Goal: Information Seeking & Learning: Learn about a topic

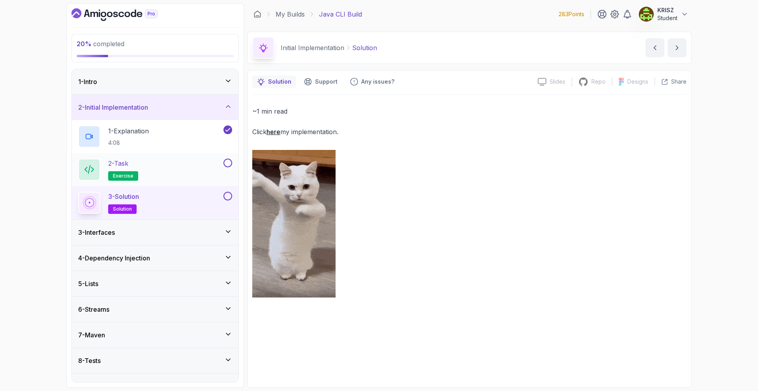
click at [207, 168] on div "2 - Task exercise" at bounding box center [150, 170] width 144 height 22
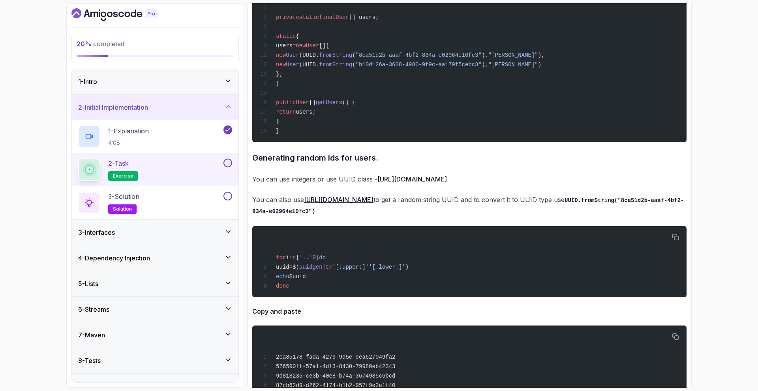
scroll to position [828, 0]
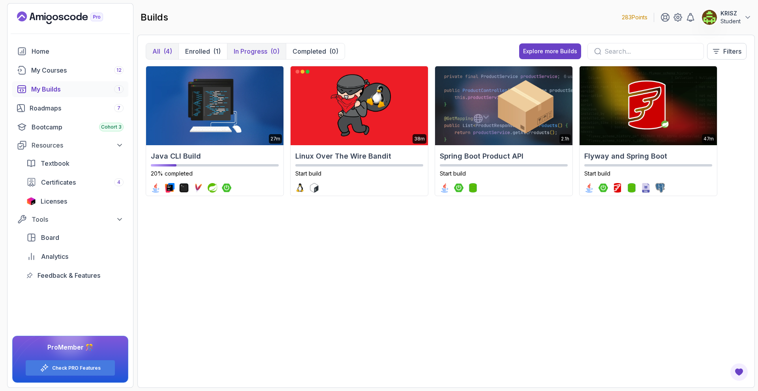
click at [234, 50] on p "In Progress" at bounding box center [251, 51] width 34 height 9
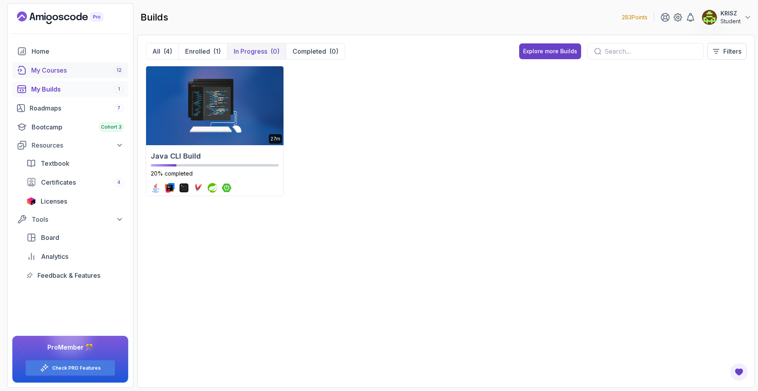
click at [79, 69] on div "My Courses 12" at bounding box center [77, 70] width 92 height 9
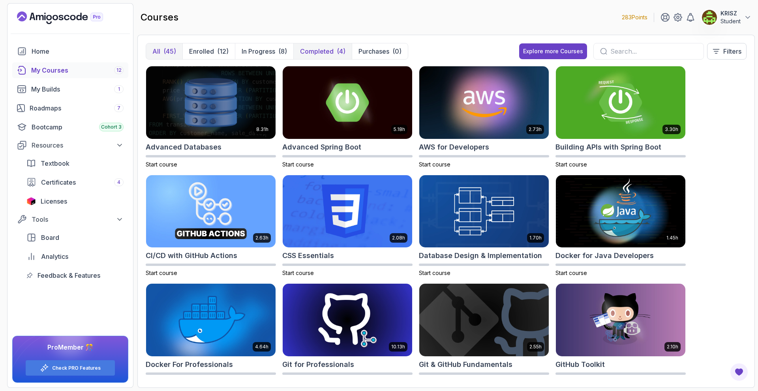
click at [308, 54] on p "Completed" at bounding box center [317, 51] width 34 height 9
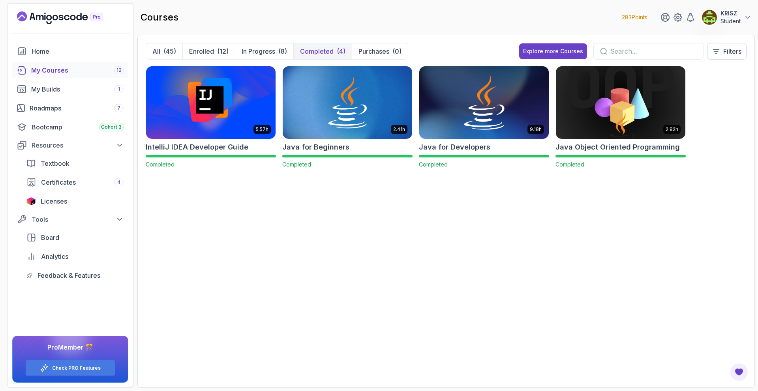
click at [467, 103] on img at bounding box center [484, 102] width 136 height 76
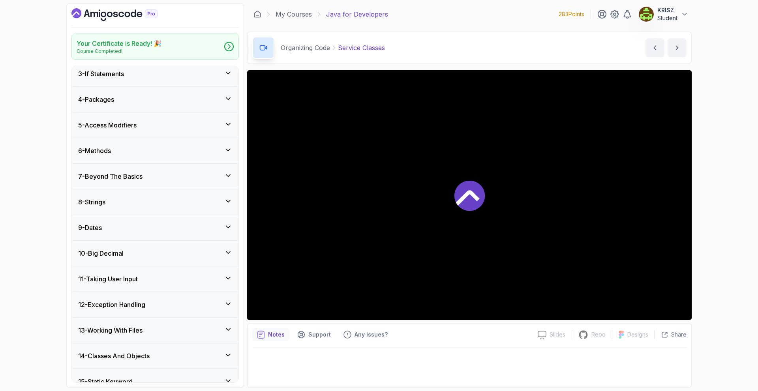
scroll to position [79, 0]
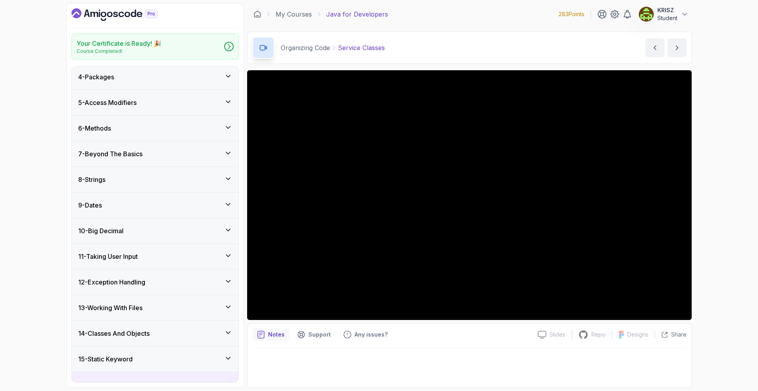
click at [191, 229] on div "10 - Big Decimal" at bounding box center [155, 230] width 154 height 9
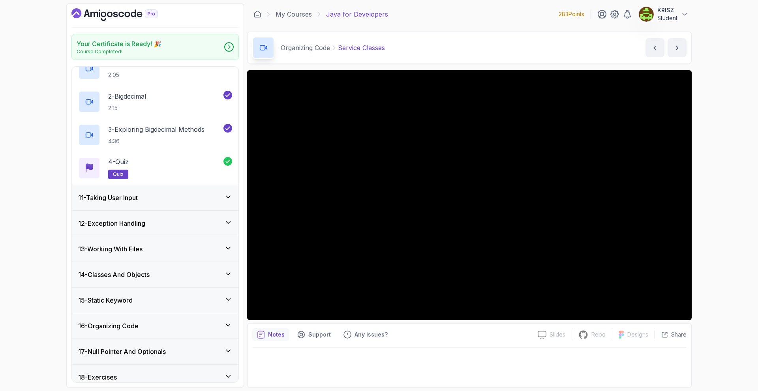
scroll to position [276, 0]
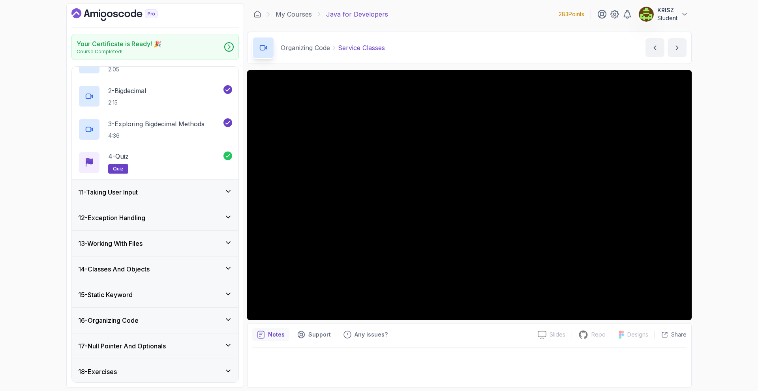
click at [177, 265] on div "14 - Classes And Objects" at bounding box center [155, 269] width 154 height 9
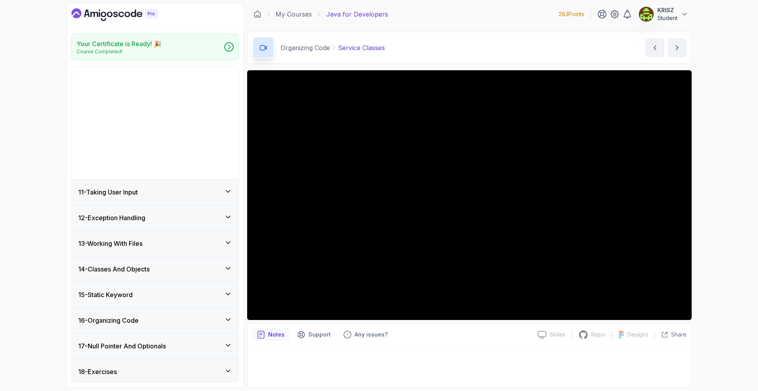
scroll to position [171, 0]
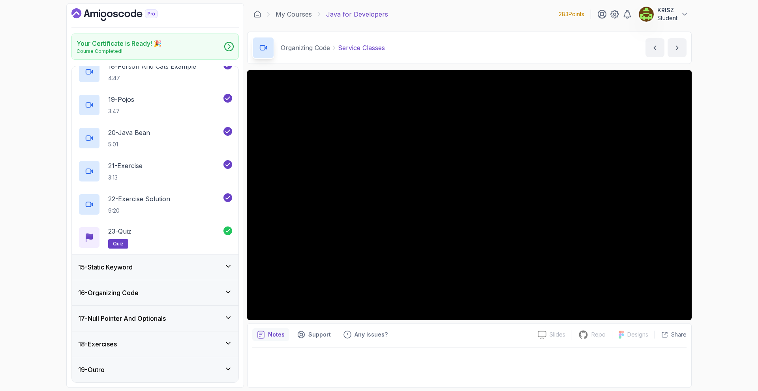
click at [184, 292] on div "16 - Organizing Code" at bounding box center [155, 292] width 154 height 9
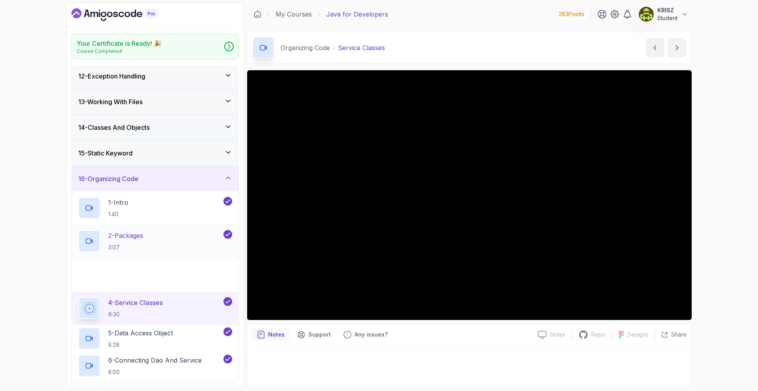
scroll to position [290, 0]
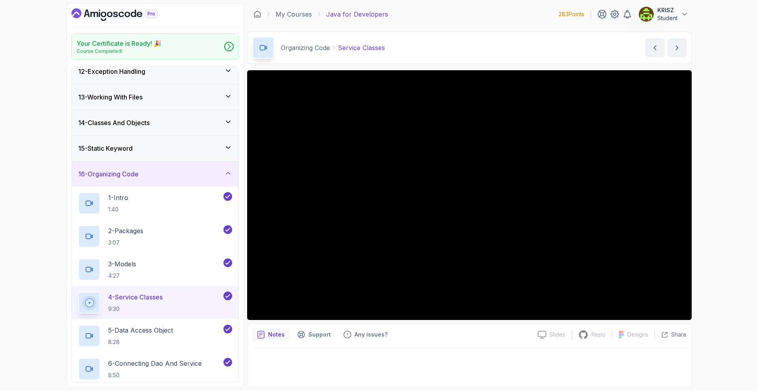
click at [177, 291] on div "4 - Service Classes 9:30" at bounding box center [155, 302] width 167 height 33
click at [156, 301] on p "4 - Service Classes" at bounding box center [135, 297] width 54 height 9
